Goal: Task Accomplishment & Management: Use online tool/utility

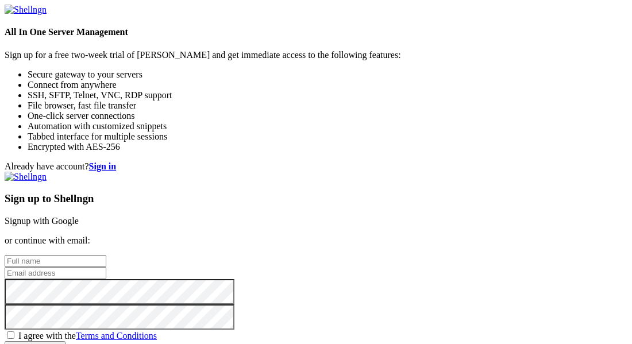
scroll to position [141, 0]
click at [106, 255] on input "text" at bounding box center [56, 261] width 102 height 12
type input "nobody"
click at [106, 267] on input "email" at bounding box center [56, 273] width 102 height 12
type input "platinumlithium42@gmail.com"
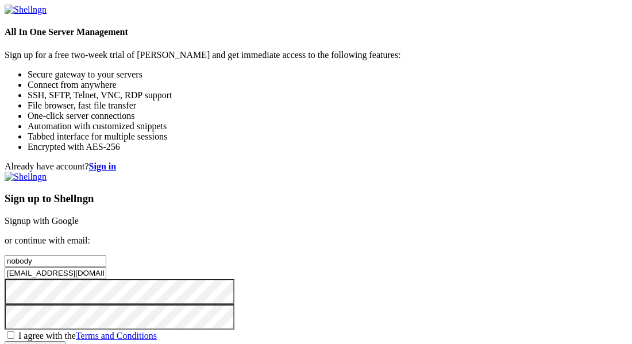
click at [157, 331] on span "I agree with the Terms and Conditions" at bounding box center [87, 336] width 139 height 10
click at [14, 332] on input "I agree with the Terms and Conditions" at bounding box center [10, 335] width 7 height 7
checkbox input "true"
click at [66, 341] on input "Create account" at bounding box center [35, 347] width 61 height 12
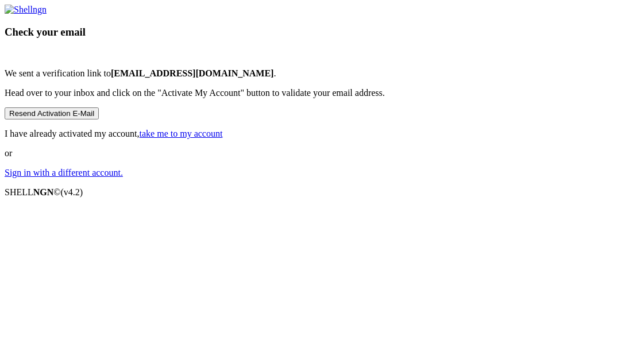
click at [223, 139] on link "take me to my account" at bounding box center [181, 134] width 83 height 10
click at [400, 178] on div "Check your email We sent a verification link to platinumlithium42@gmail.com . H…" at bounding box center [316, 92] width 623 height 174
click at [223, 139] on link "take me to my account" at bounding box center [181, 134] width 83 height 10
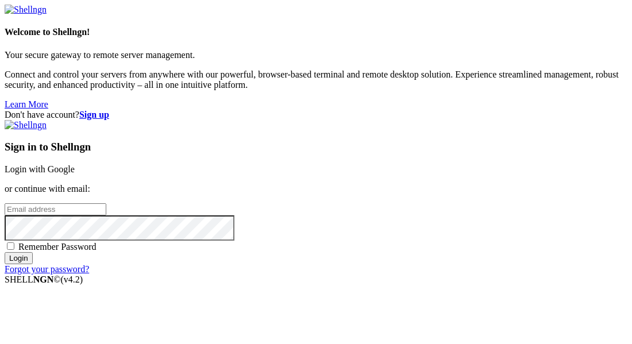
click at [106, 204] on input "email" at bounding box center [56, 210] width 102 height 12
type input "[EMAIL_ADDRESS][DOMAIN_NAME]"
click at [5, 252] on input "Login" at bounding box center [19, 258] width 28 height 12
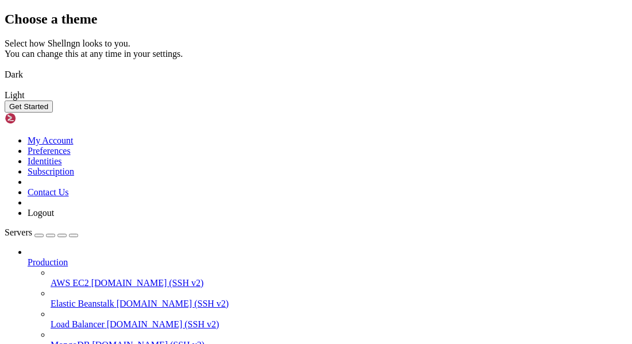
drag, startPoint x: 483, startPoint y: 304, endPoint x: 212, endPoint y: 148, distance: 312.6
click at [212, 113] on div "Choose a theme Select how Shellngn looks to you. You can change this at any tim…" at bounding box center [316, 61] width 623 height 101
click at [5, 67] on img at bounding box center [5, 67] width 0 height 0
click at [53, 113] on button "Get Started" at bounding box center [29, 107] width 48 height 12
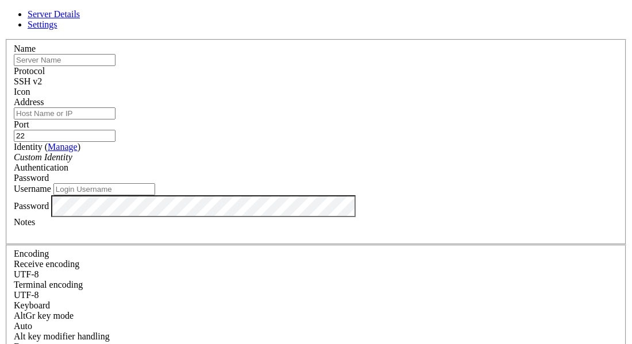
click at [116, 66] on input "text" at bounding box center [65, 60] width 102 height 12
click at [116, 130] on input "22" at bounding box center [65, 136] width 102 height 12
type input "2"
type input "1337"
click at [116, 66] on input "text" at bounding box center [65, 60] width 102 height 12
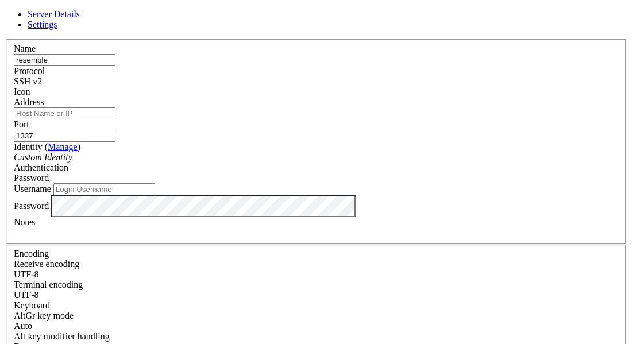
type input "resemble"
click at [302, 110] on div "Address" at bounding box center [316, 108] width 605 height 22
click at [116, 120] on input "Address" at bounding box center [65, 114] width 102 height 12
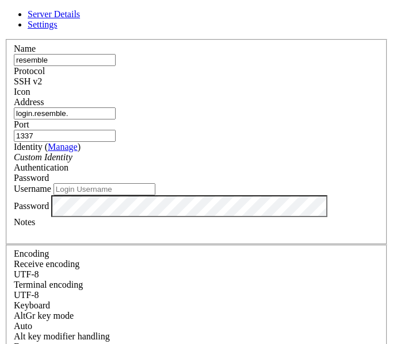
click at [112, 66] on input "resemble" at bounding box center [65, 60] width 102 height 12
click at [116, 120] on input "login.resemble." at bounding box center [65, 114] width 102 height 12
type input "login.resemble.sh"
click at [72, 162] on icon "Custom Identity" at bounding box center [43, 157] width 59 height 10
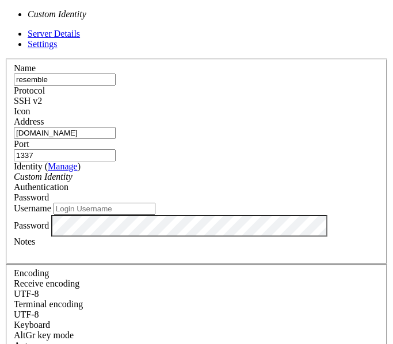
click at [72, 182] on icon "Custom Identity" at bounding box center [43, 177] width 59 height 10
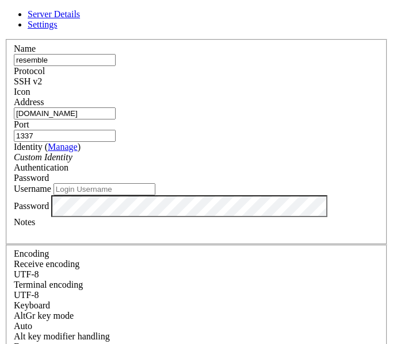
scroll to position [197, 0]
click at [124, 173] on div "Password" at bounding box center [196, 178] width 365 height 10
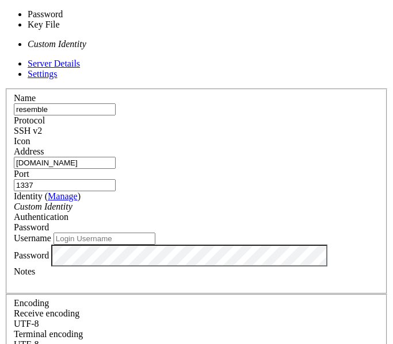
click at [72, 202] on icon "Custom Identity" at bounding box center [43, 207] width 59 height 10
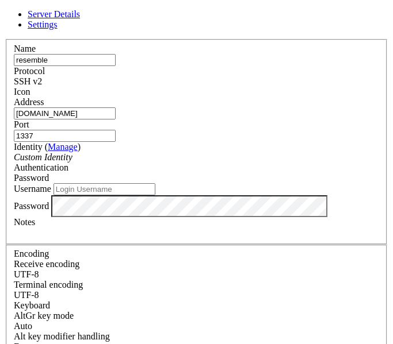
click at [111, 183] on input "Username" at bounding box center [104, 189] width 102 height 12
type input "nwvzxnxl"
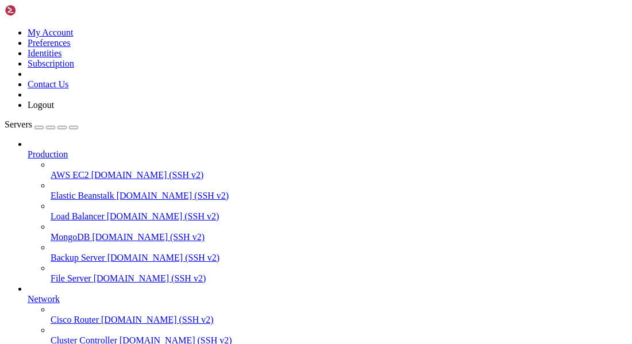
scroll to position [120, 0]
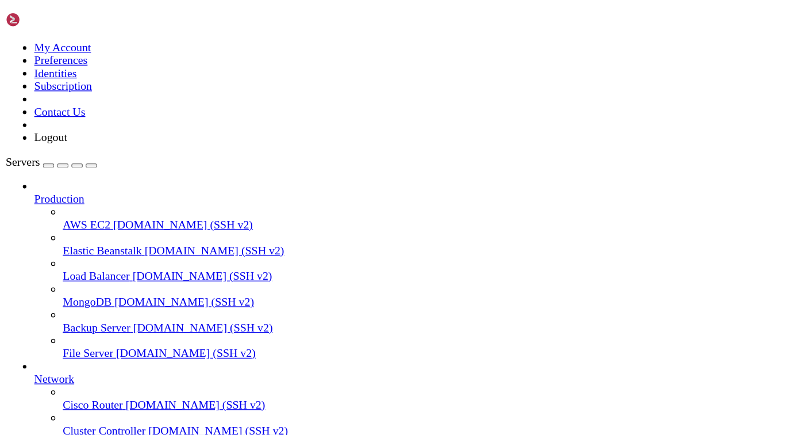
scroll to position [0, 0]
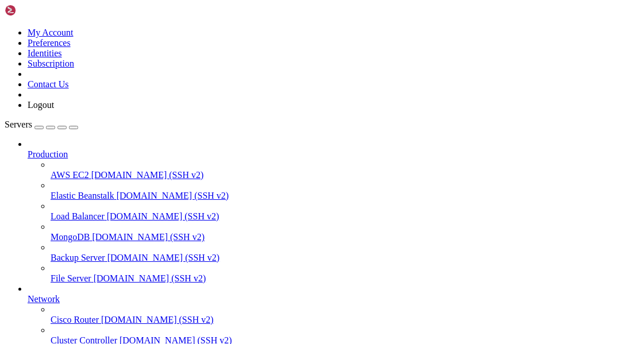
drag, startPoint x: 278, startPoint y: 6, endPoint x: 254, endPoint y: -28, distance: 41.6
click at [254, 0] on html "Loading... My Account Preferences Identities Subscription Contact Us Logout Ser…" at bounding box center [316, 343] width 632 height 687
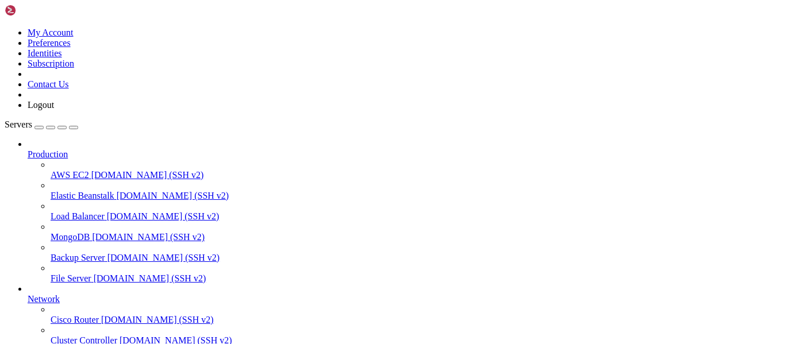
drag, startPoint x: 470, startPoint y: 51, endPoint x: 460, endPoint y: 21, distance: 30.9
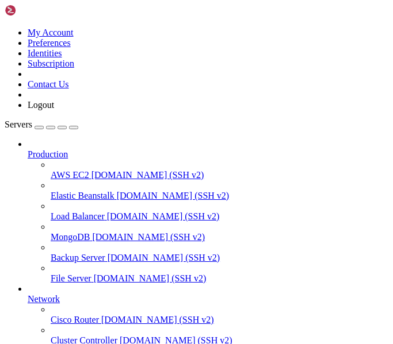
scroll to position [166, 0]
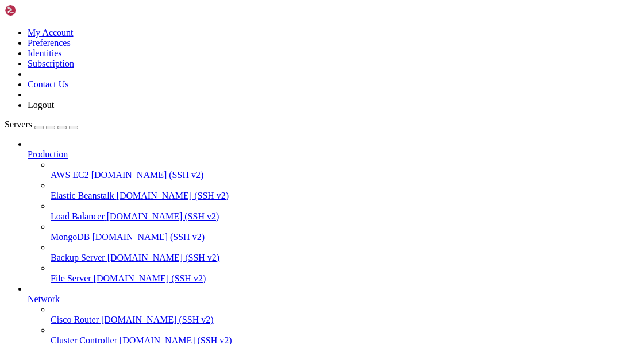
scroll to position [72, 0]
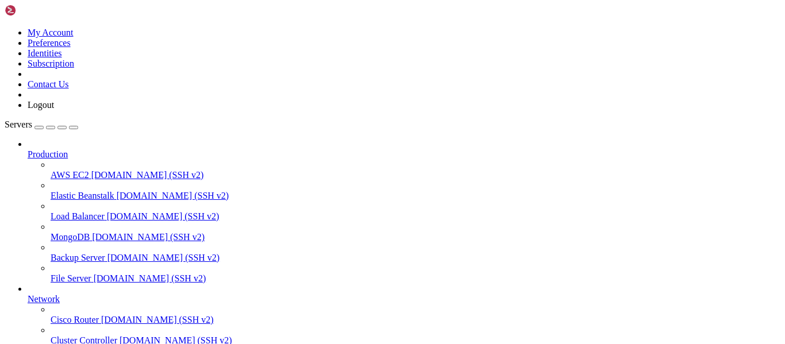
scroll to position [120, 0]
